Goal: Task Accomplishment & Management: Manage account settings

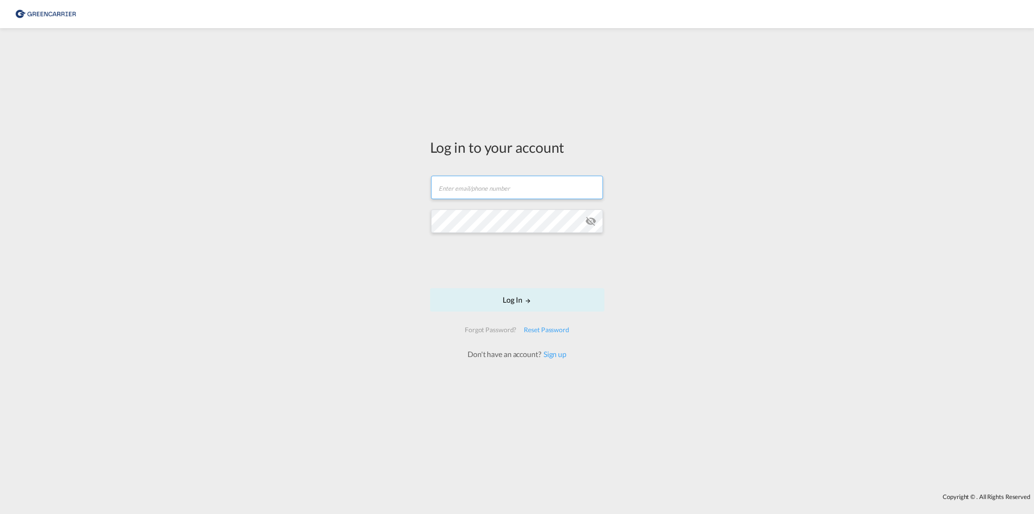
click at [466, 179] on input "text" at bounding box center [517, 187] width 172 height 23
click at [445, 185] on input "text" at bounding box center [517, 182] width 172 height 23
type input "[EMAIL_ADDRESS][PERSON_NAME][DOMAIN_NAME]"
click at [517, 301] on button "Log In" at bounding box center [517, 299] width 174 height 23
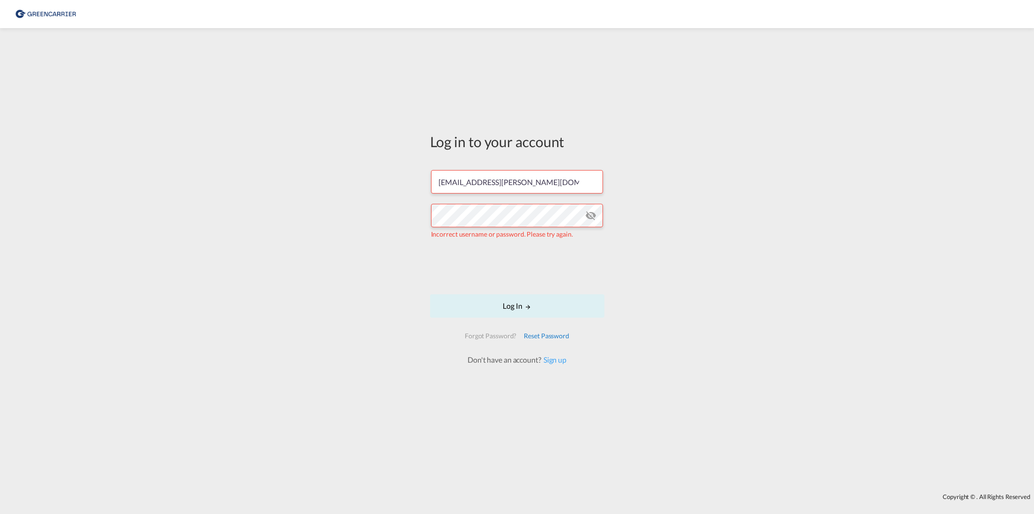
click at [548, 337] on div "Reset Password" at bounding box center [546, 335] width 53 height 17
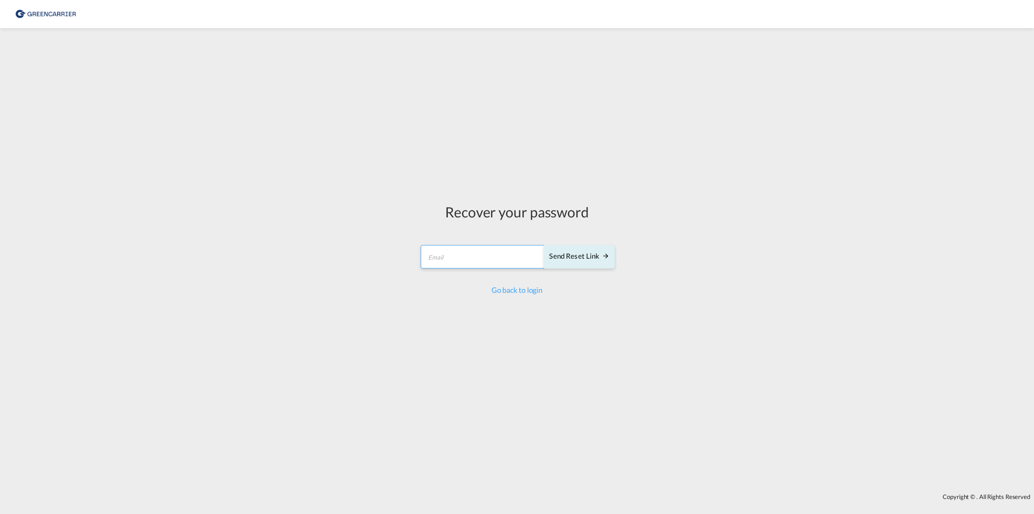
click at [489, 260] on input "email" at bounding box center [483, 256] width 124 height 23
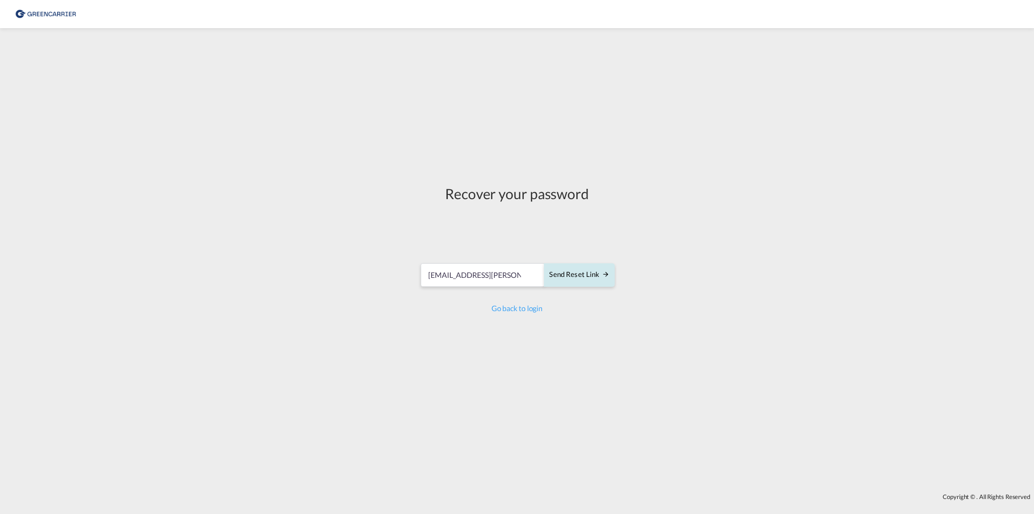
click at [580, 280] on div "Send reset link" at bounding box center [579, 274] width 60 height 11
click at [431, 269] on input "[EMAIL_ADDRESS][PERSON_NAME][DOMAIN_NAME]" at bounding box center [483, 270] width 124 height 23
type input "dany.nabil@albatrans.com"
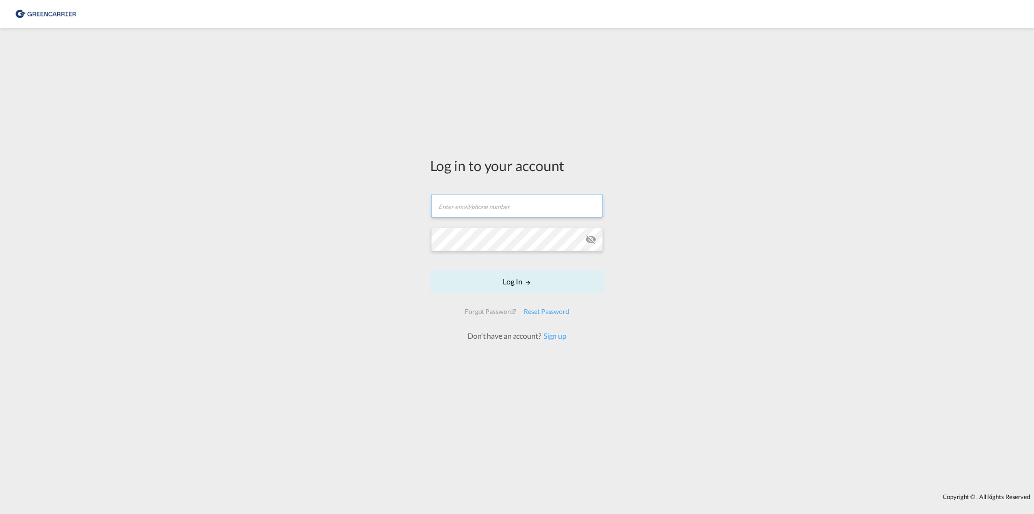
click at [491, 214] on input "text" at bounding box center [517, 205] width 172 height 23
type input "[EMAIL_ADDRESS][PERSON_NAME][DOMAIN_NAME]"
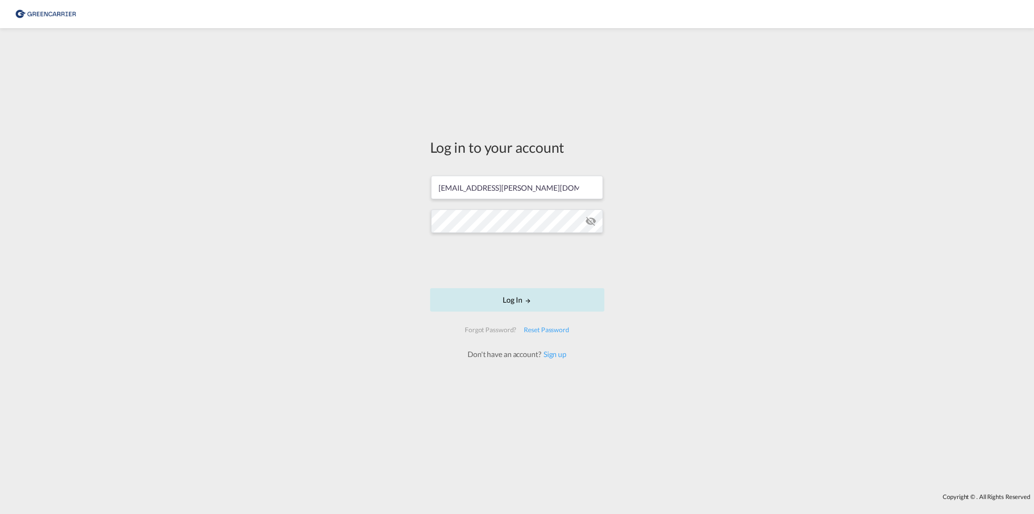
click at [515, 299] on button "Log In" at bounding box center [517, 299] width 174 height 23
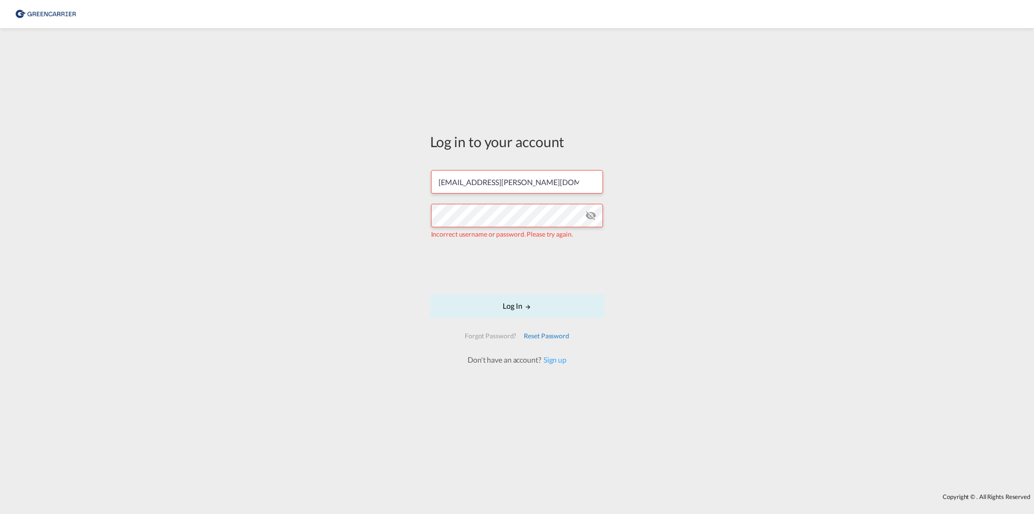
click at [541, 336] on div "Reset Password" at bounding box center [546, 335] width 53 height 17
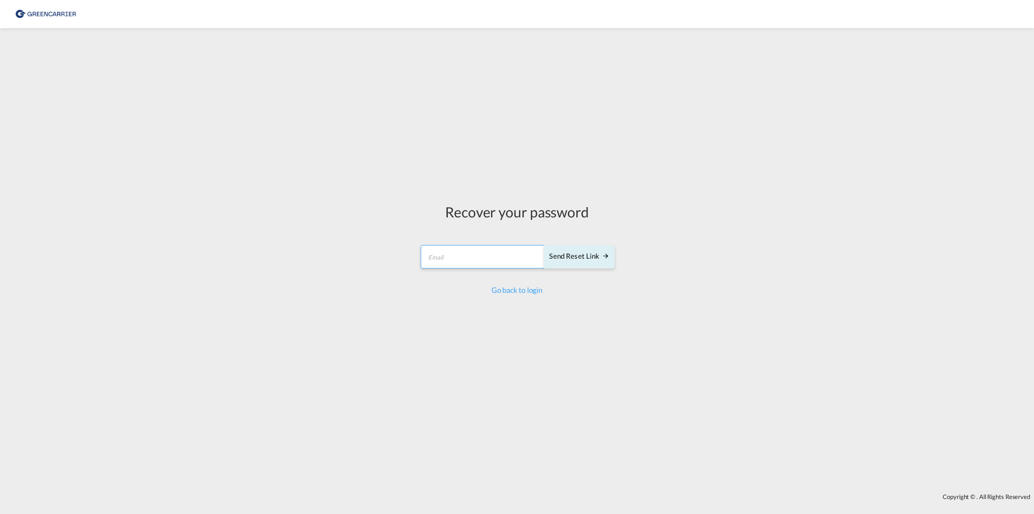
click at [451, 252] on input "email" at bounding box center [483, 256] width 124 height 23
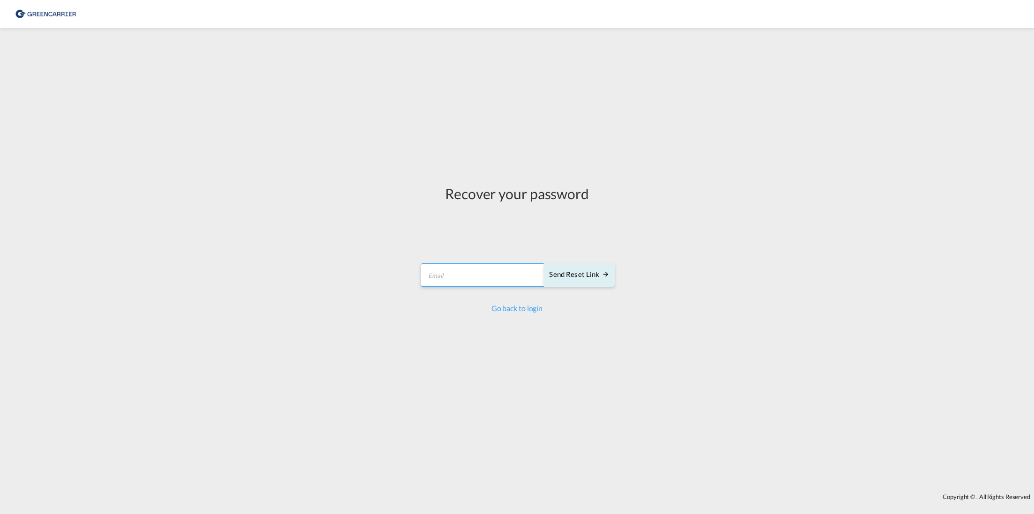
type input "[EMAIL_ADDRESS][PERSON_NAME][DOMAIN_NAME]"
click at [581, 275] on div "Send reset link" at bounding box center [579, 274] width 60 height 11
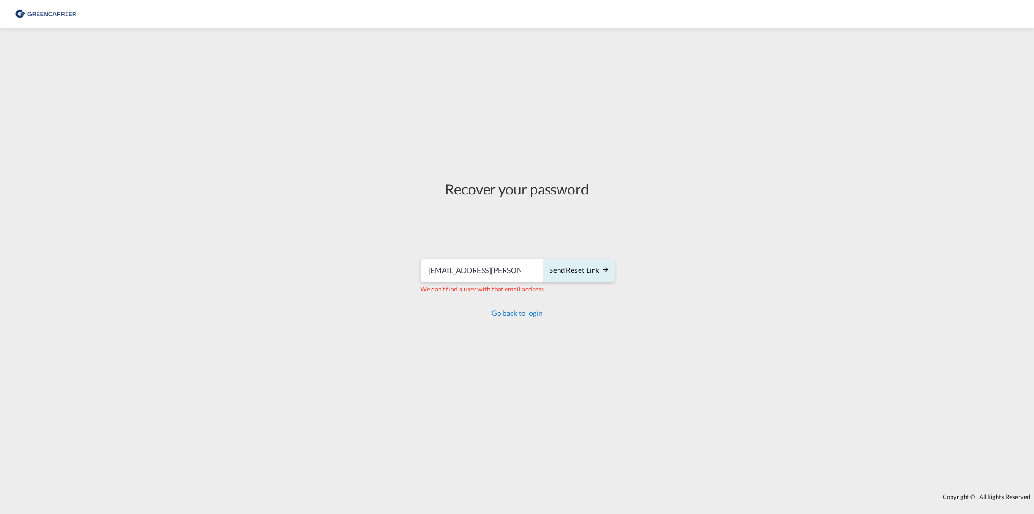
click at [510, 317] on link "Go back to login" at bounding box center [516, 312] width 51 height 9
